Goal: Task Accomplishment & Management: Complete application form

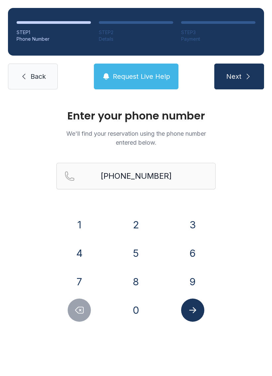
click at [30, 80] on link "Back" at bounding box center [33, 77] width 50 height 26
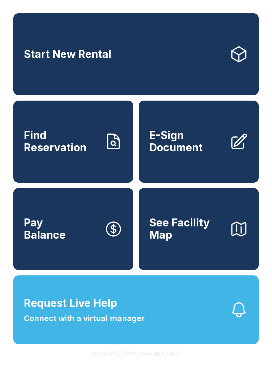
click at [185, 151] on span "E-Sign Document" at bounding box center [186, 142] width 75 height 24
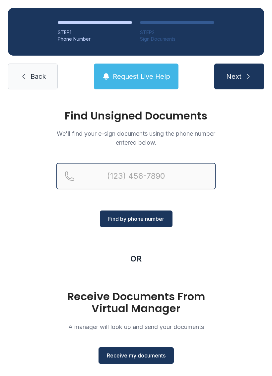
click at [131, 178] on input "Reservation phone number" at bounding box center [135, 176] width 159 height 27
type input "[PHONE_NUMBER]"
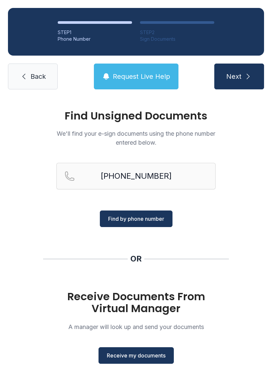
click at [142, 221] on span "Find by phone number" at bounding box center [136, 219] width 56 height 8
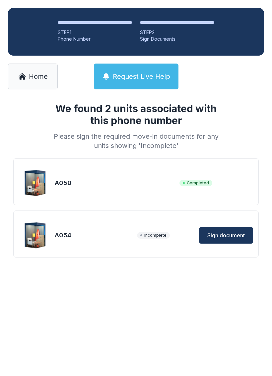
click at [224, 238] on span "Sign document" at bounding box center [225, 236] width 37 height 8
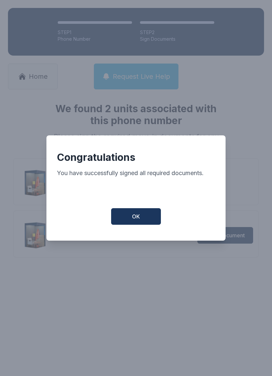
click at [139, 217] on span "OK" at bounding box center [136, 217] width 8 height 8
